Goal: Information Seeking & Learning: Learn about a topic

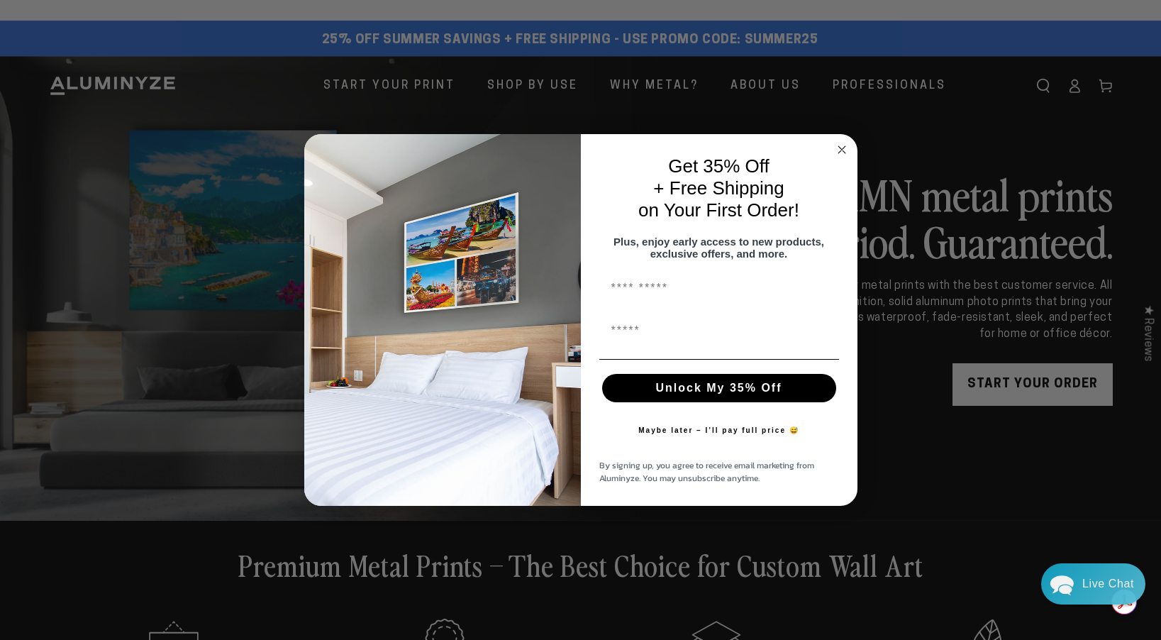
click at [837, 142] on circle "Close dialog" at bounding box center [842, 150] width 16 height 16
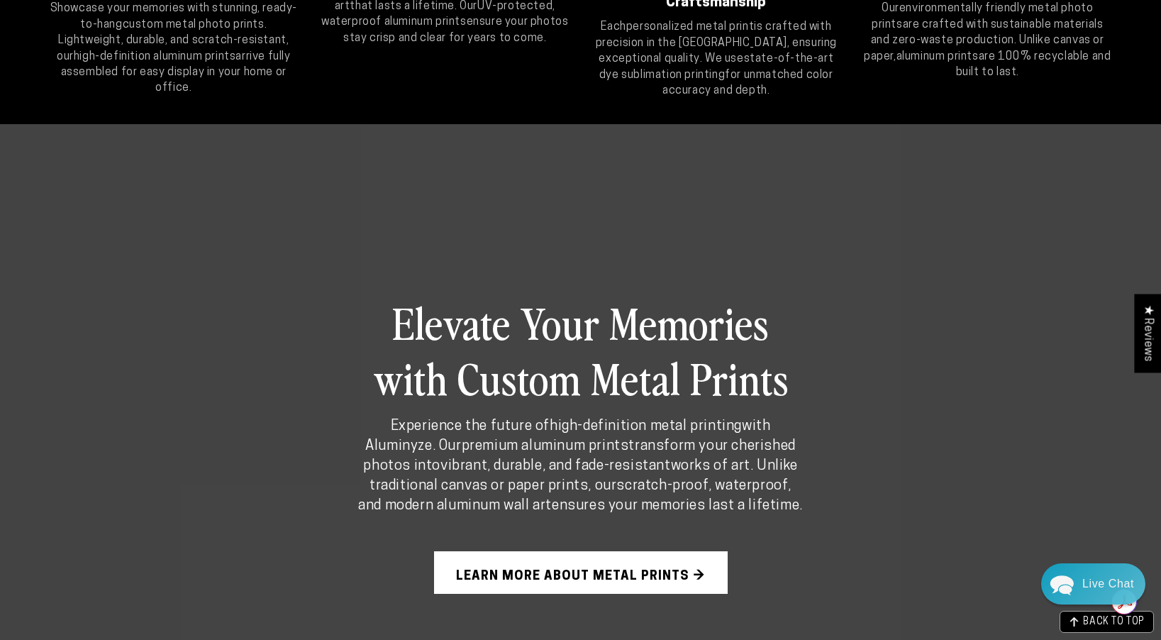
scroll to position [946, 0]
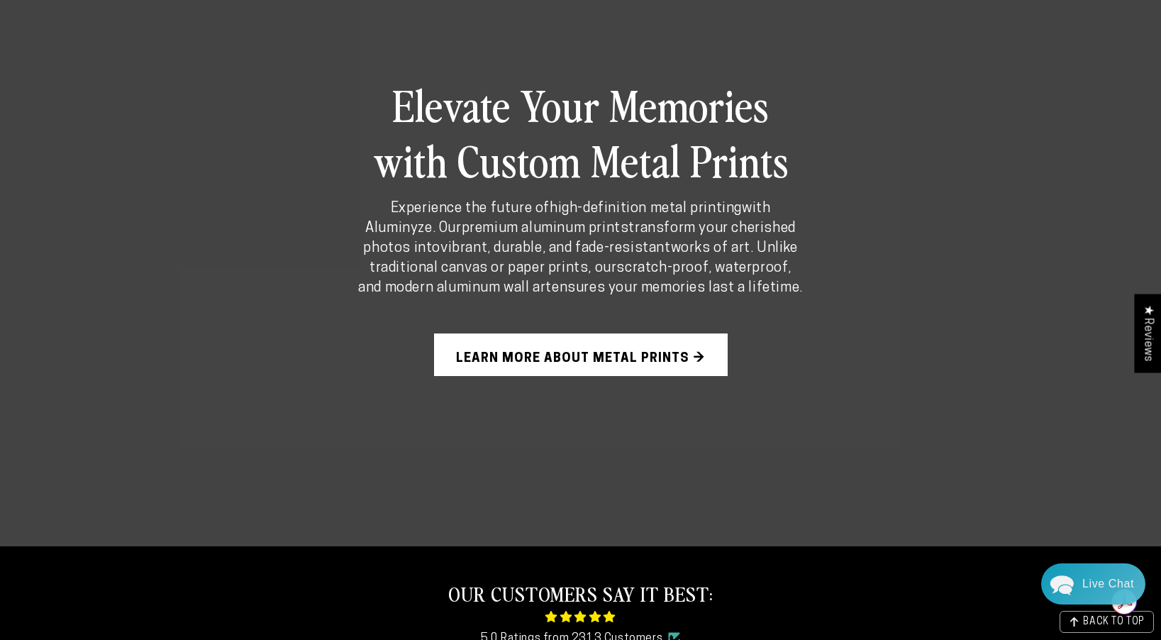
click at [689, 355] on link "Learn More About Metal Prints →" at bounding box center [581, 354] width 294 height 43
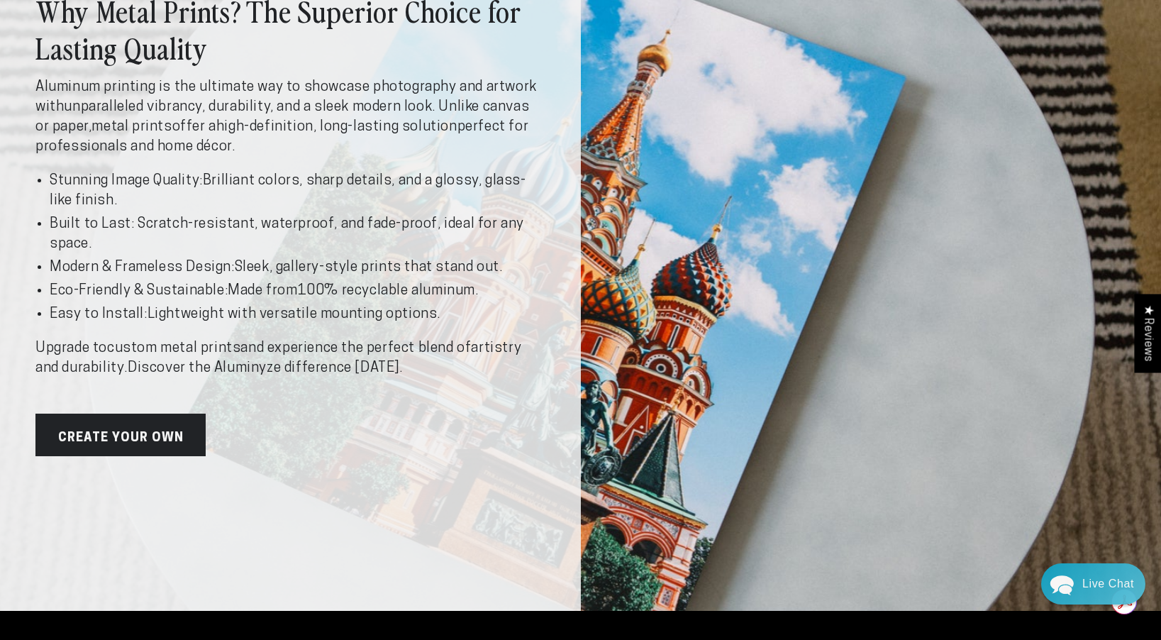
scroll to position [331, 0]
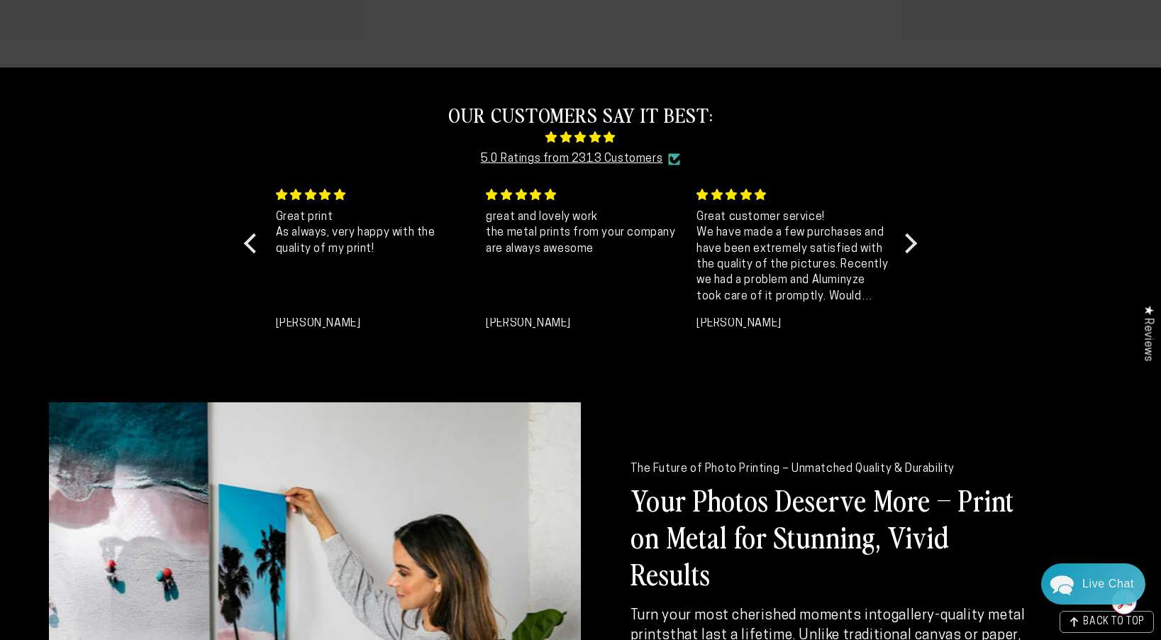
scroll to position [1608, 0]
